Goal: Transaction & Acquisition: Purchase product/service

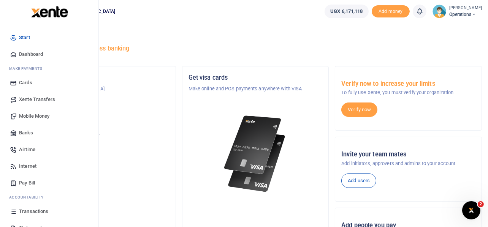
click at [36, 213] on span "Transactions" at bounding box center [33, 212] width 29 height 8
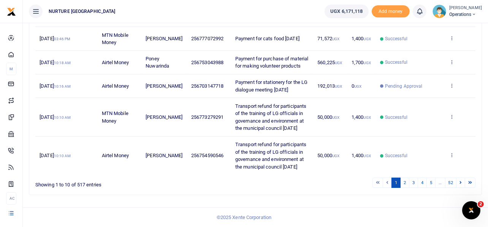
scroll to position [277, 0]
click at [430, 187] on link "5" at bounding box center [431, 183] width 9 height 10
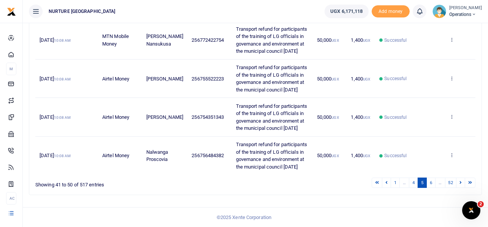
scroll to position [425, 0]
click at [432, 181] on link "6" at bounding box center [431, 183] width 9 height 10
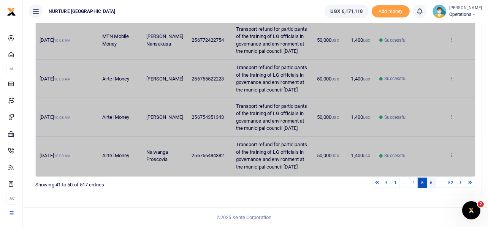
scroll to position [403, 0]
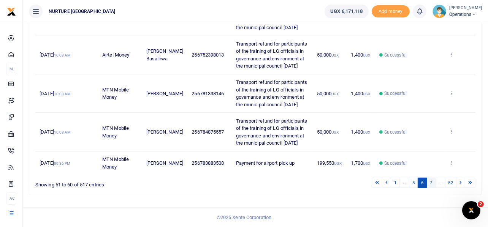
click at [434, 181] on link "7" at bounding box center [431, 183] width 9 height 10
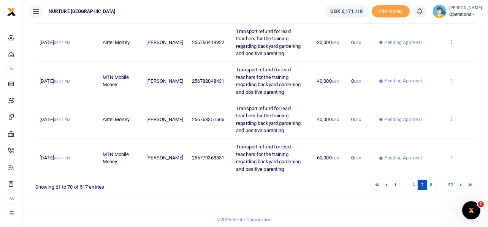
scroll to position [351, 0]
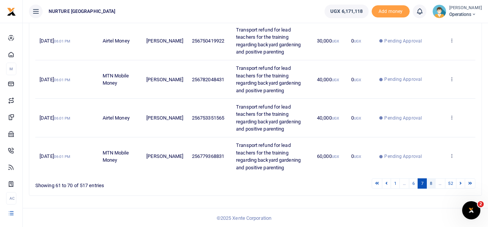
click at [429, 183] on link "8" at bounding box center [431, 184] width 9 height 10
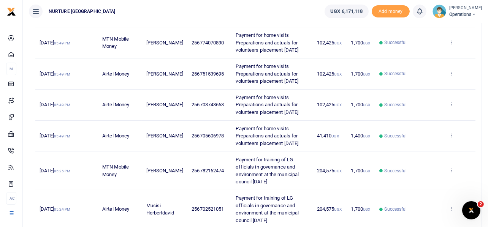
scroll to position [322, 0]
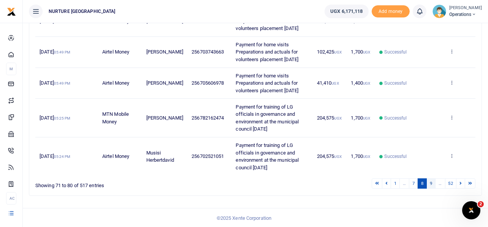
click at [430, 182] on link "9" at bounding box center [431, 184] width 9 height 10
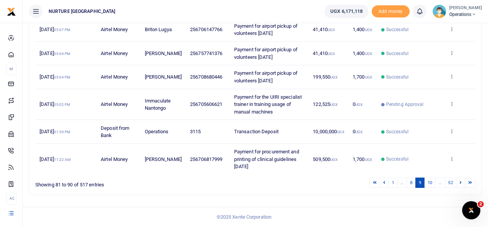
scroll to position [218, 0]
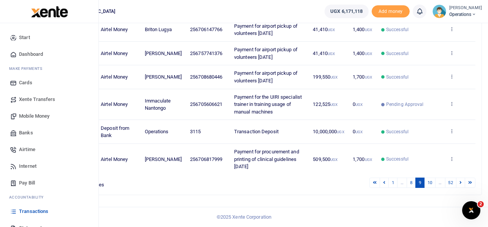
click at [35, 116] on span "Mobile Money" at bounding box center [34, 117] width 30 height 8
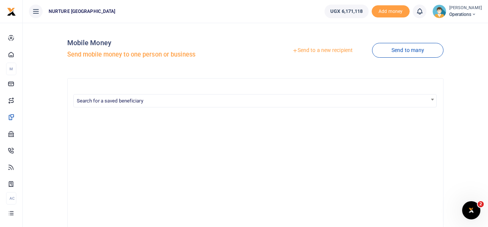
click at [325, 52] on link "Send to a new recipient" at bounding box center [322, 51] width 99 height 14
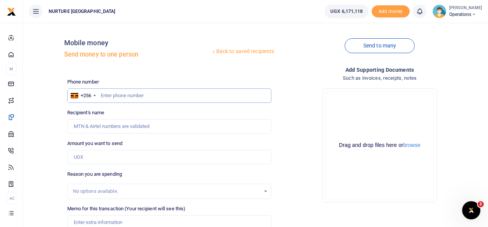
click at [131, 98] on input "text" at bounding box center [169, 96] width 205 height 14
click at [83, 158] on input "Amount you want to send" at bounding box center [169, 157] width 205 height 14
type input "20,000"
click at [131, 98] on input "text" at bounding box center [169, 96] width 205 height 14
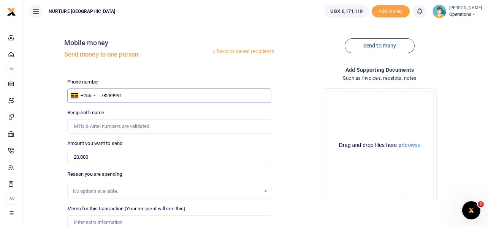
type input "782899916"
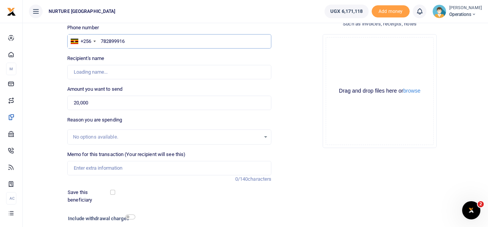
type input "[PERSON_NAME] [PERSON_NAME]"
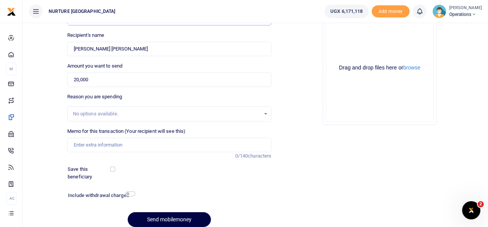
scroll to position [78, 0]
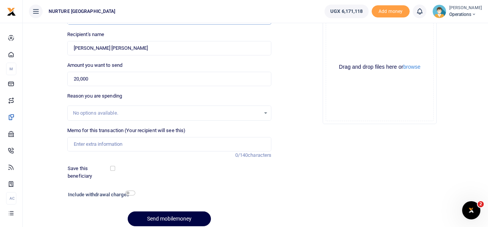
type input "782899916"
click at [99, 141] on input "Memo for this transaction (Your recipient will see this)" at bounding box center [169, 144] width 205 height 14
click at [134, 148] on input "Memo for this transaction (Your recipient will see this)" at bounding box center [169, 144] width 205 height 14
click at [125, 140] on input "Memo for this transaction (Your recipient will see this)" at bounding box center [169, 144] width 205 height 14
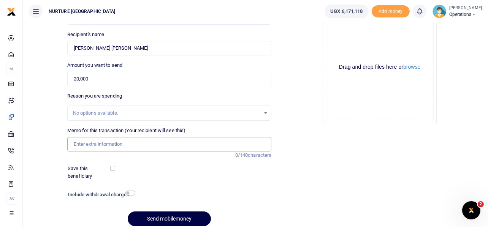
click at [125, 140] on input "Memo for this transaction (Your recipient will see this)" at bounding box center [169, 144] width 205 height 14
click at [92, 146] on input "Memo for this transaction (Your recipient will see this)" at bounding box center [169, 144] width 205 height 14
paste input "Transport for country director to Kawempe Aug 25"
drag, startPoint x: 145, startPoint y: 142, endPoint x: 167, endPoint y: 147, distance: 22.3
click at [167, 147] on input "Transport for country director to Kawempe Aug 25" at bounding box center [169, 144] width 205 height 14
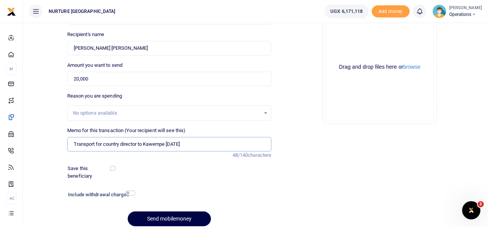
click at [167, 145] on input "Transport for country director to Kawempe Aug 25" at bounding box center [169, 144] width 205 height 14
click at [171, 144] on input "Transport for country director to UEDCL Aug 25" at bounding box center [169, 144] width 205 height 14
click at [183, 146] on input "Transport for country director to UEDCL October 25" at bounding box center [169, 144] width 205 height 14
type input "Transport for country director to UEDCL [DATE]"
click at [129, 193] on input "checkbox" at bounding box center [130, 193] width 10 height 5
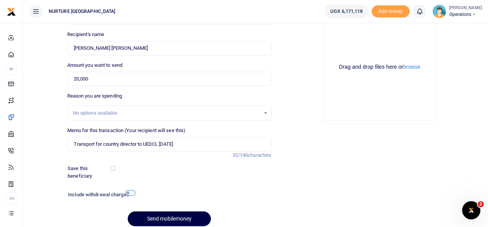
checkbox input "true"
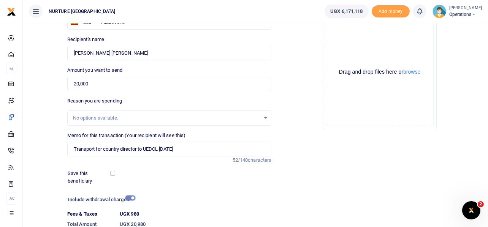
scroll to position [130, 0]
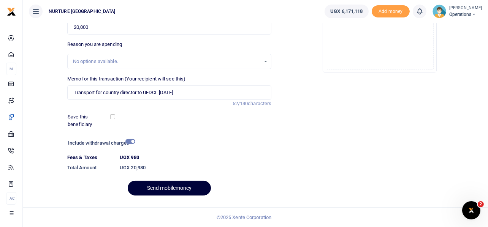
click at [156, 188] on button "Send mobilemoney" at bounding box center [169, 188] width 83 height 15
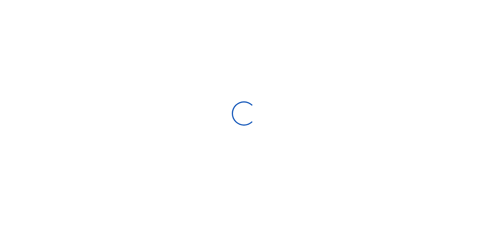
select select
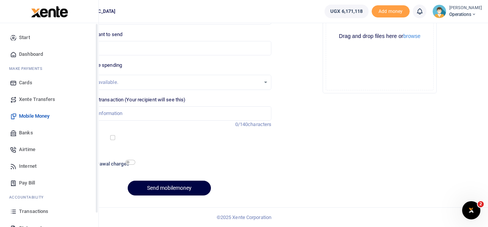
scroll to position [44, 0]
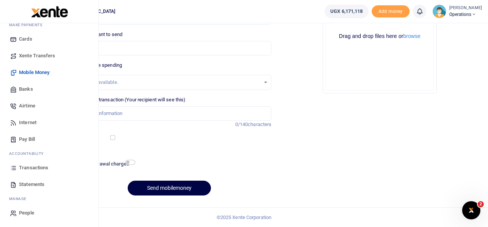
click at [38, 167] on span "Transactions" at bounding box center [33, 168] width 29 height 8
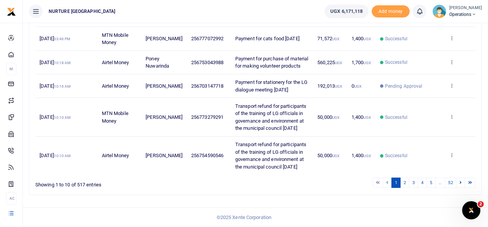
scroll to position [277, 0]
click at [431, 182] on link "5" at bounding box center [431, 183] width 9 height 10
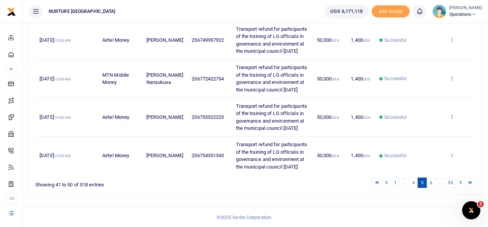
scroll to position [425, 0]
click at [431, 182] on link "6" at bounding box center [431, 183] width 9 height 10
click at [431, 182] on link "7" at bounding box center [431, 183] width 9 height 10
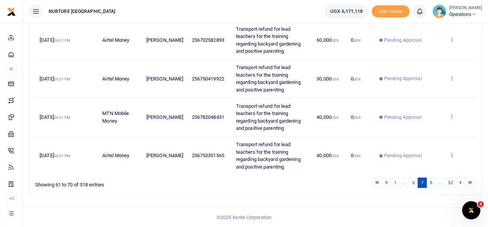
scroll to position [336, 0]
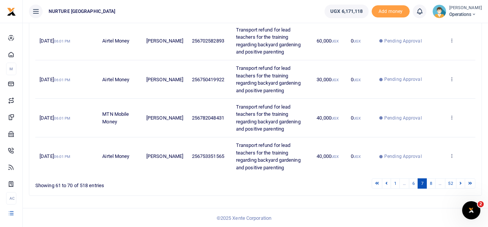
click at [431, 182] on link "8" at bounding box center [431, 184] width 9 height 10
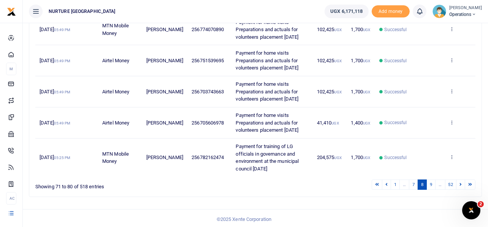
scroll to position [322, 0]
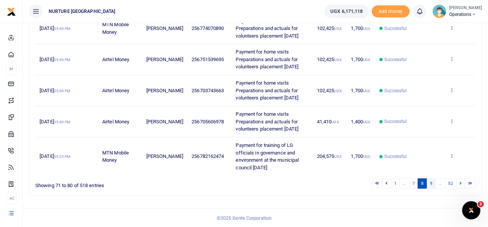
click at [430, 185] on link "9" at bounding box center [431, 184] width 9 height 10
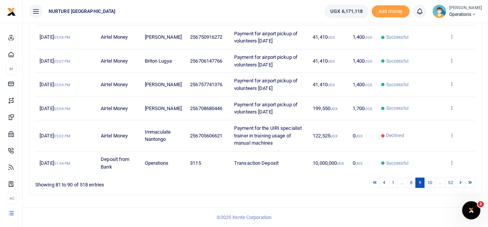
scroll to position [226, 0]
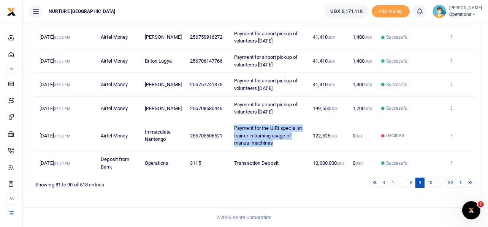
drag, startPoint x: 268, startPoint y: 142, endPoint x: 228, endPoint y: 127, distance: 41.7
click at [230, 127] on td "Payment for the UIRI specialist trainer in training usage of manual machines" at bounding box center [269, 136] width 79 height 31
copy span "Payment for the UIRI specialist trainer in training usage of manual machines"
click at [452, 135] on icon at bounding box center [451, 135] width 5 height 5
click at [421, 167] on link "Send again" at bounding box center [424, 172] width 60 height 11
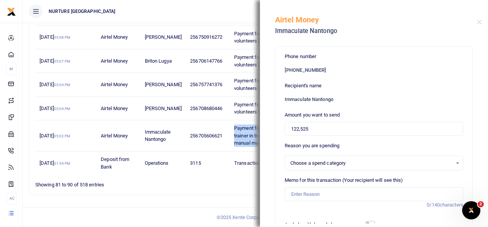
select select
click at [325, 129] on input "122,525" at bounding box center [374, 129] width 179 height 14
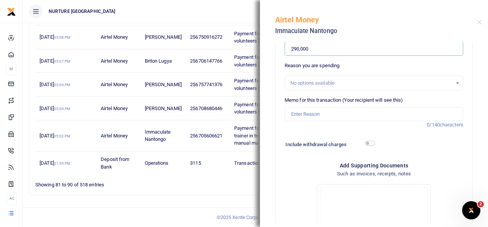
scroll to position [79, 0]
type input "290,000"
click at [319, 113] on input "Memo for this transaction (Your recipient will see this)" at bounding box center [374, 115] width 179 height 14
paste input "Payment for the UIRI specialist trainer in training usage of manual machines"
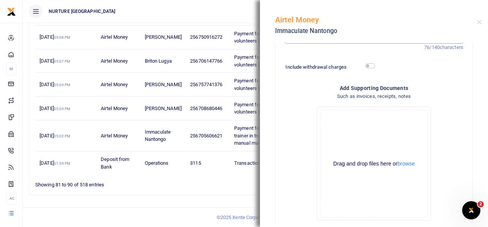
scroll to position [197, 0]
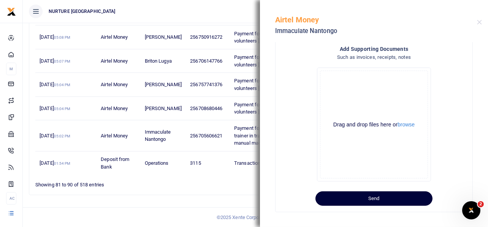
type input "Payment for the UIRI specialist trainer in training usage of manual machines"
click at [374, 200] on button "Send" at bounding box center [374, 199] width 117 height 14
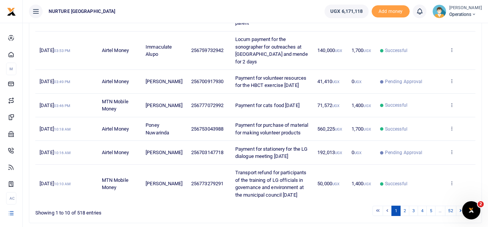
scroll to position [263, 0]
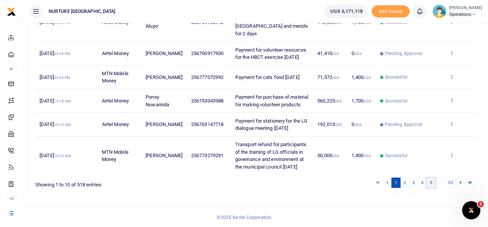
click at [431, 181] on link "5" at bounding box center [431, 183] width 9 height 10
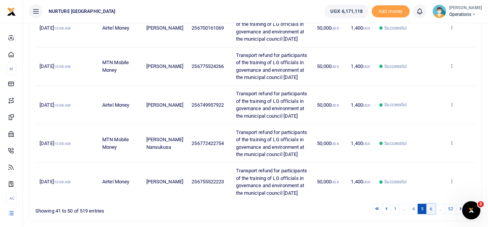
scroll to position [425, 0]
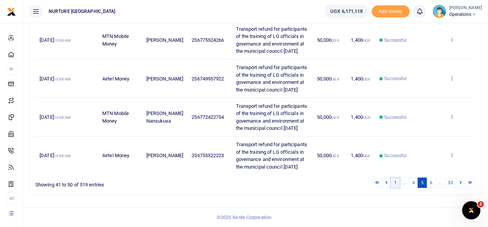
click at [394, 183] on link "1" at bounding box center [395, 183] width 9 height 10
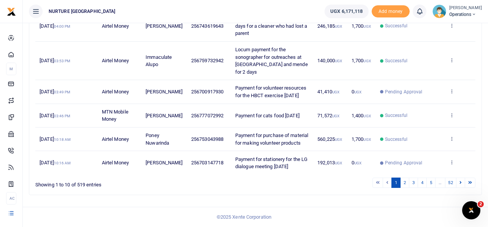
scroll to position [248, 0]
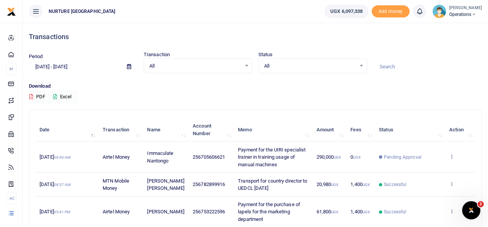
click at [68, 96] on button "Excel" at bounding box center [62, 96] width 31 height 13
